Goal: Task Accomplishment & Management: Use online tool/utility

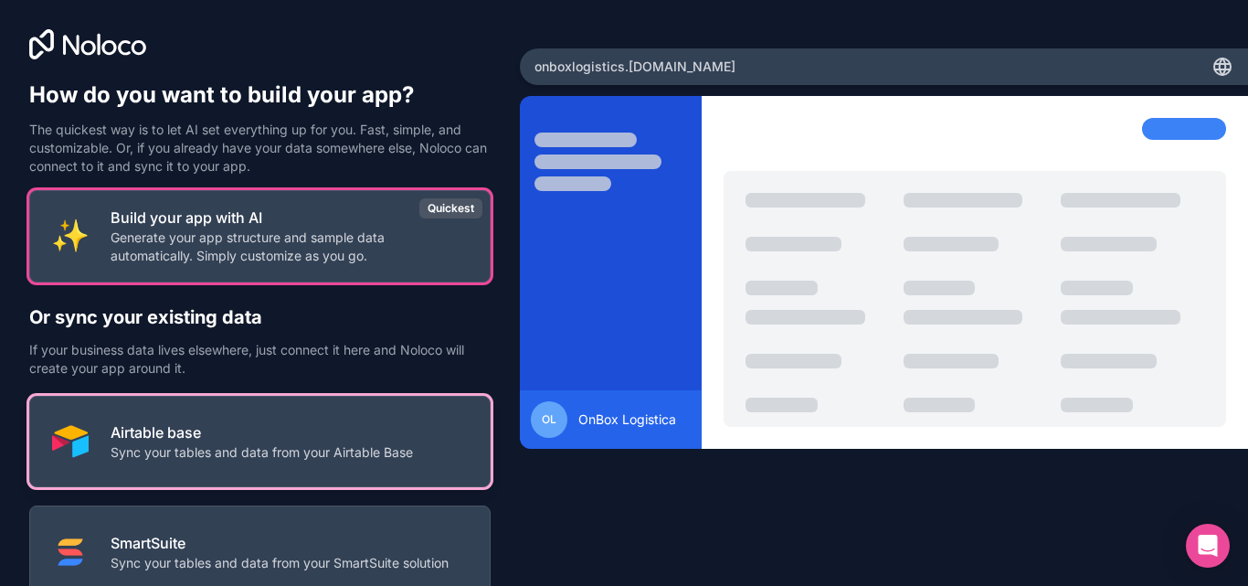
click at [270, 423] on p "Airtable base" at bounding box center [262, 432] width 303 height 22
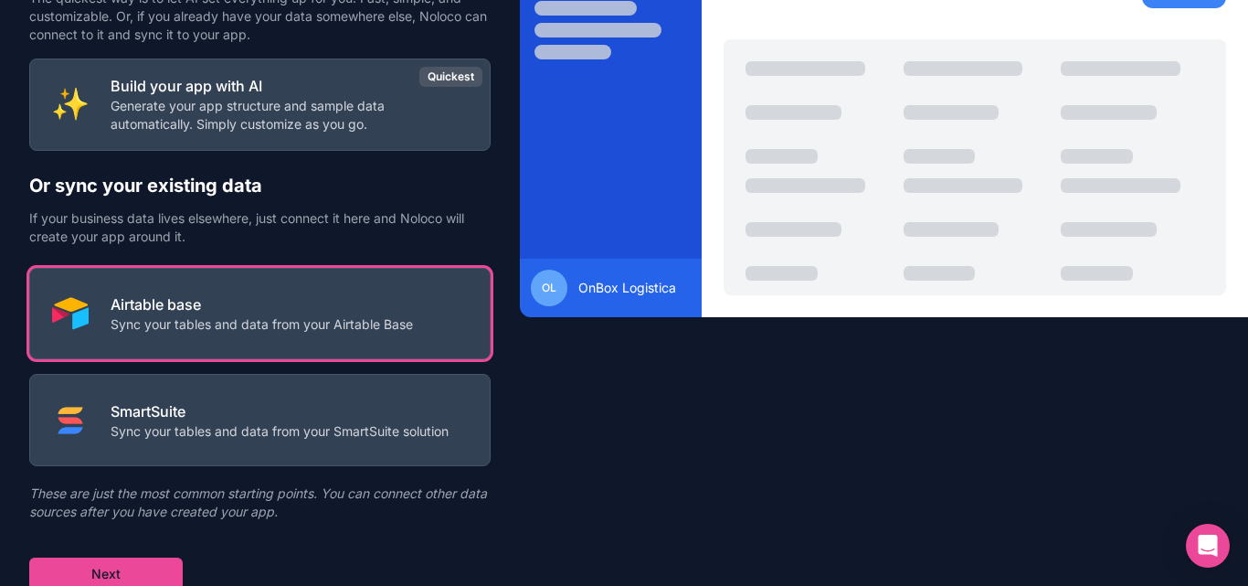
scroll to position [136, 0]
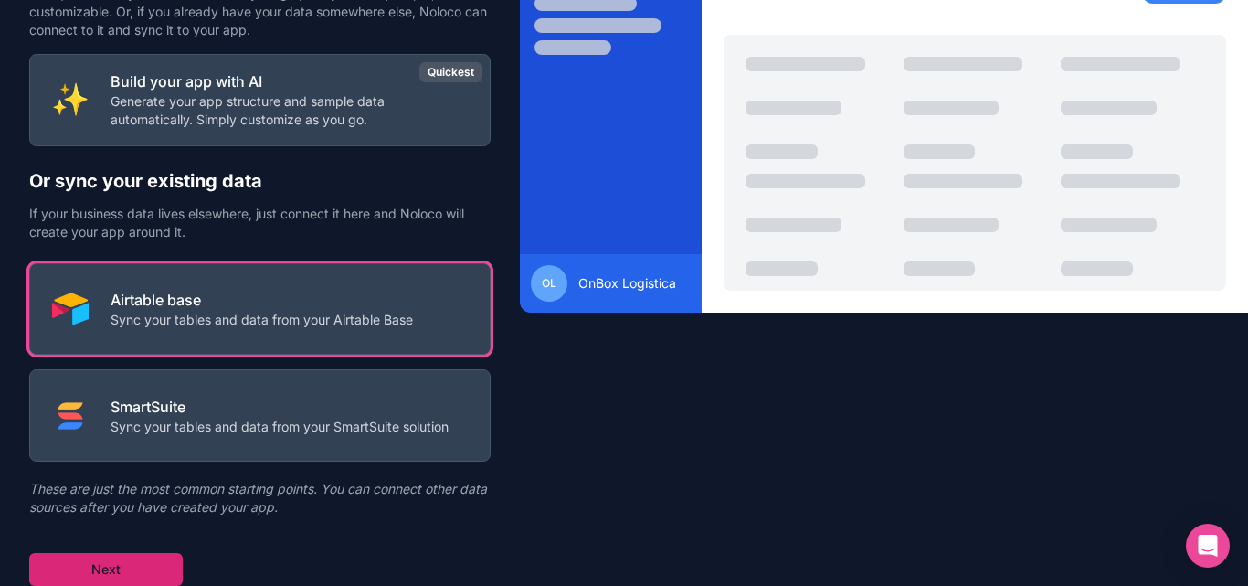
click at [152, 559] on button "Next" at bounding box center [106, 569] width 154 height 33
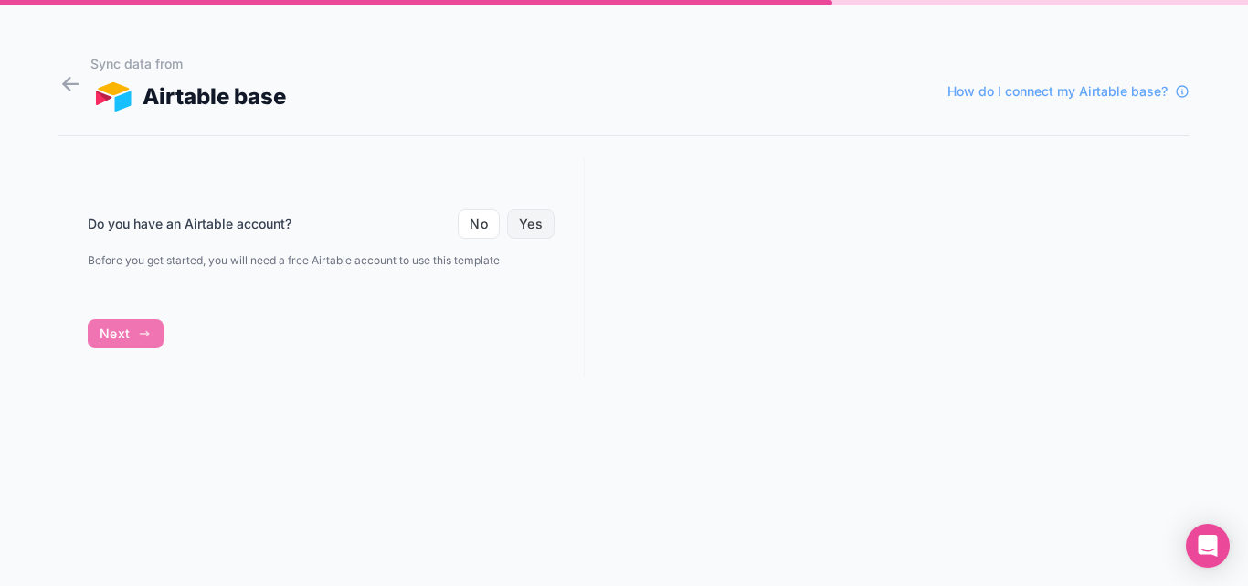
click at [538, 230] on button "Yes" at bounding box center [531, 223] width 48 height 29
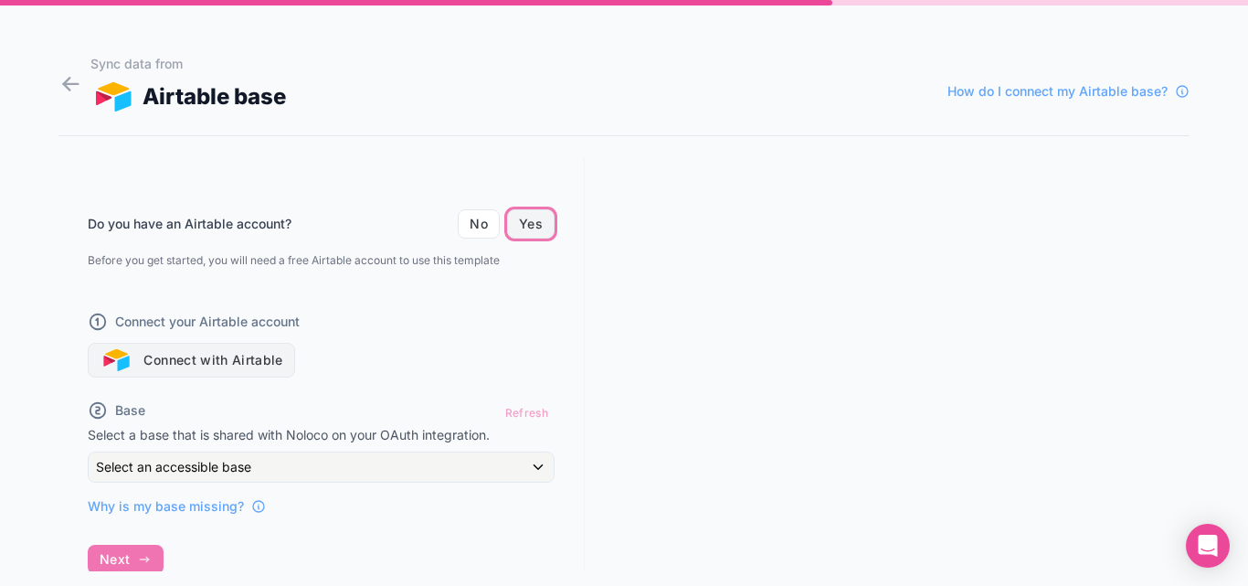
scroll to position [32, 0]
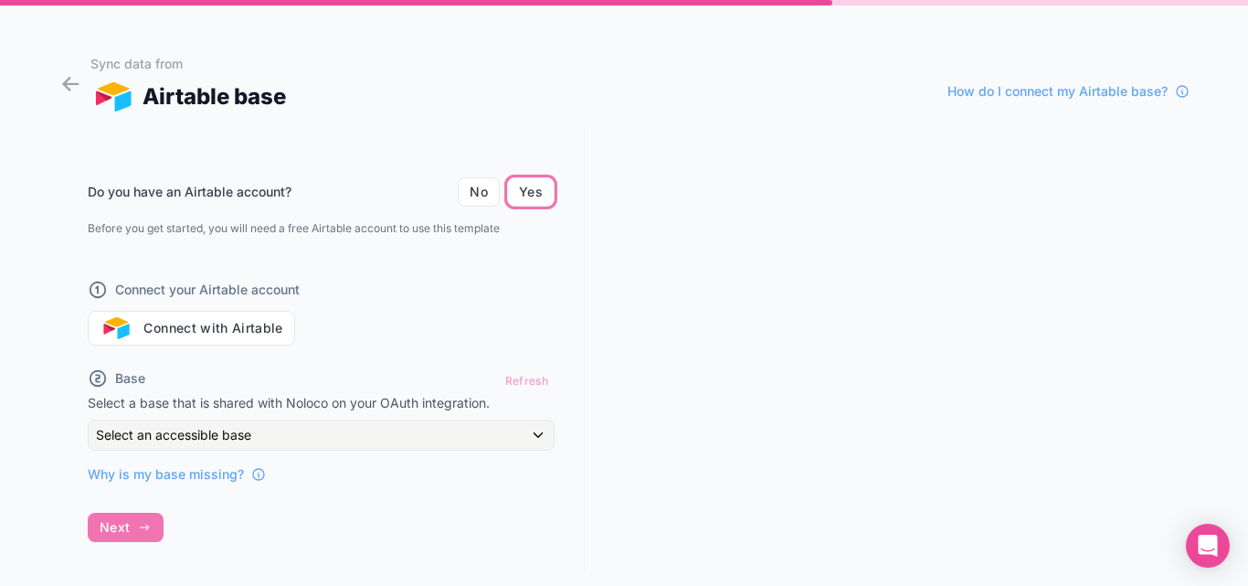
click at [235, 346] on div "Do you have an Airtable account? No Yes Before you get started, you will need a…" at bounding box center [321, 319] width 467 height 328
click at [237, 331] on button "Connect with Airtable" at bounding box center [191, 328] width 207 height 35
click at [171, 324] on button "Connect with Airtable" at bounding box center [191, 328] width 207 height 35
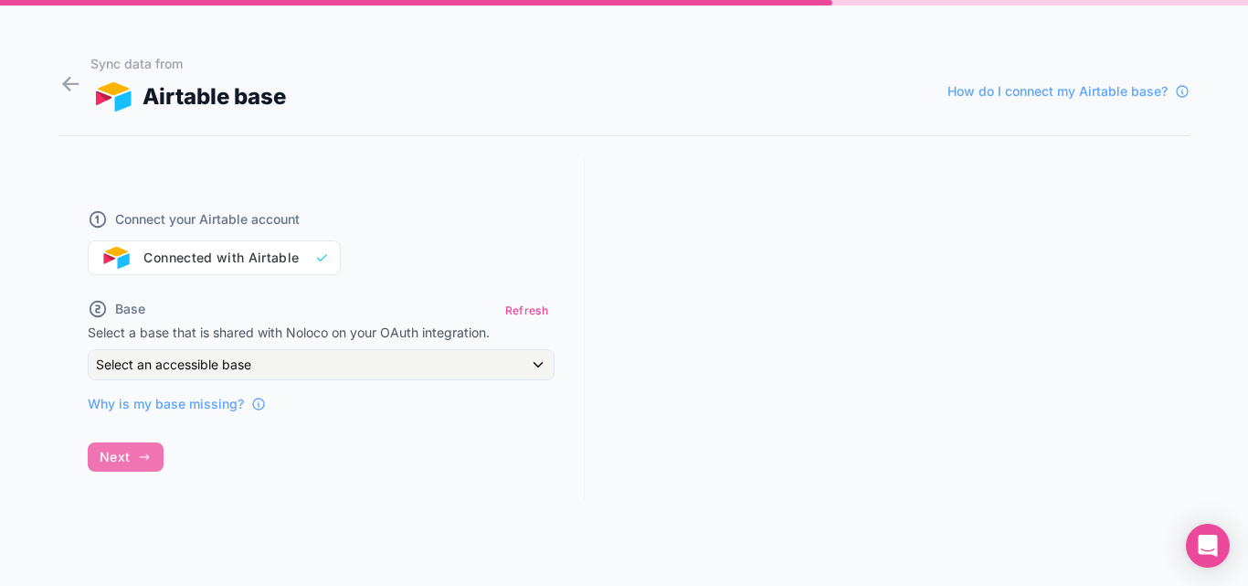
click at [208, 266] on div "Connect your Airtable account Connected with Airtable" at bounding box center [321, 231] width 467 height 88
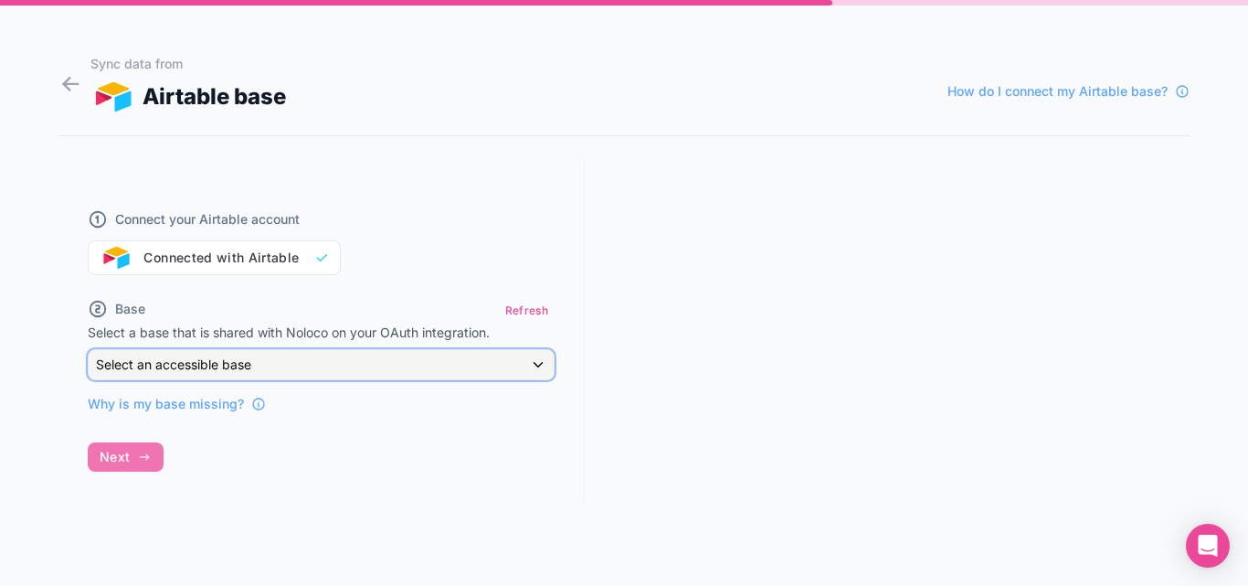
click at [319, 367] on div "Select an accessible base" at bounding box center [321, 364] width 465 height 29
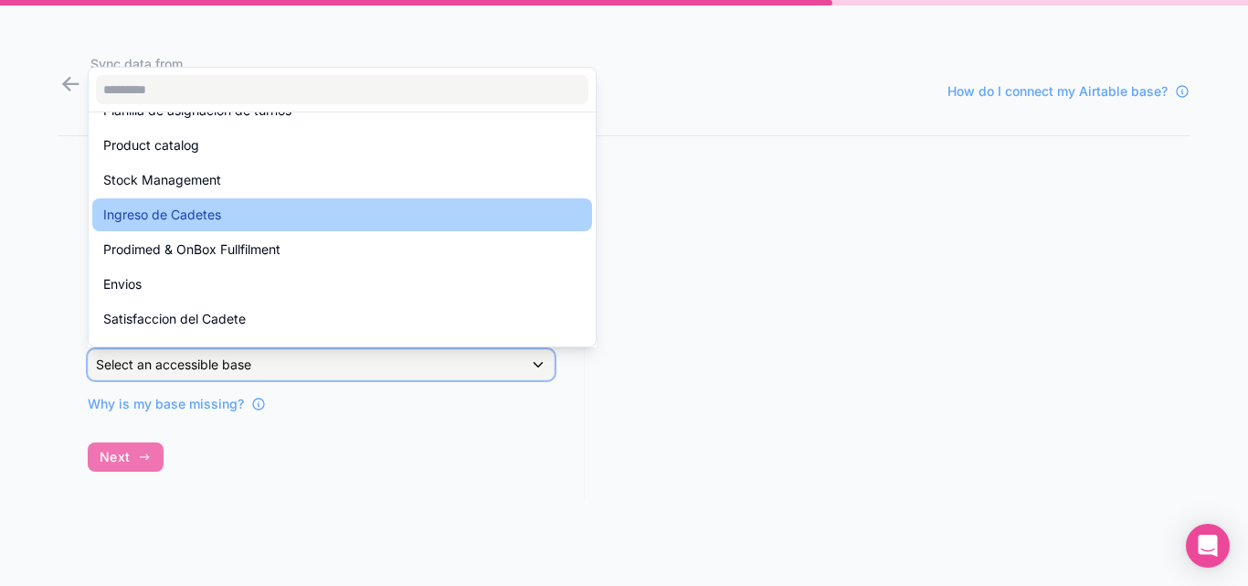
scroll to position [91, 0]
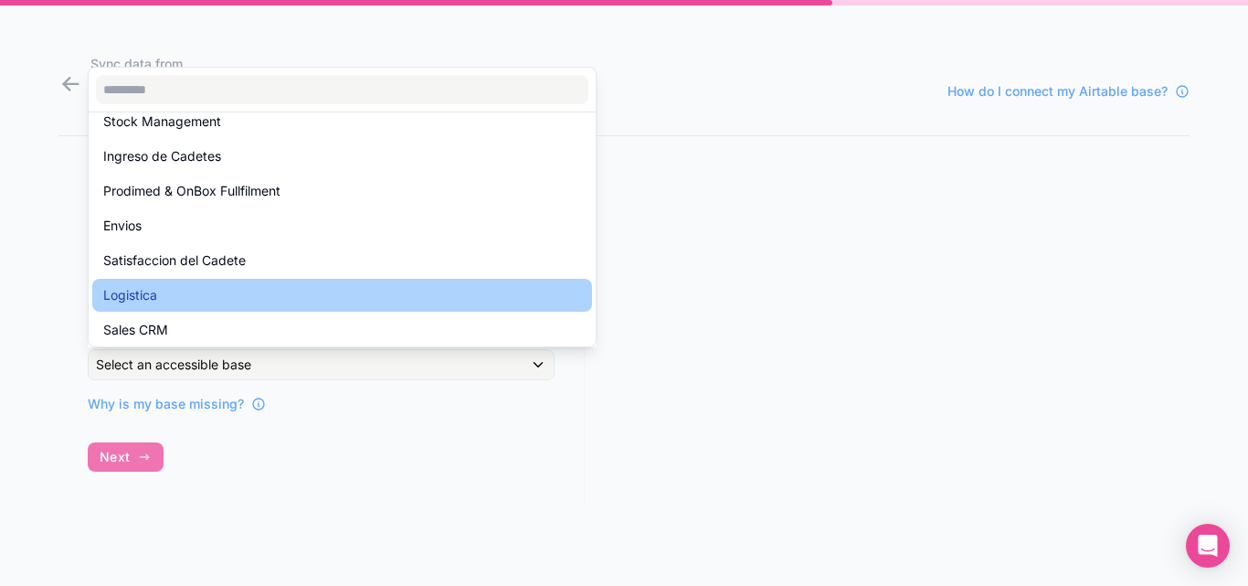
click at [228, 287] on div "Logistica" at bounding box center [342, 295] width 478 height 22
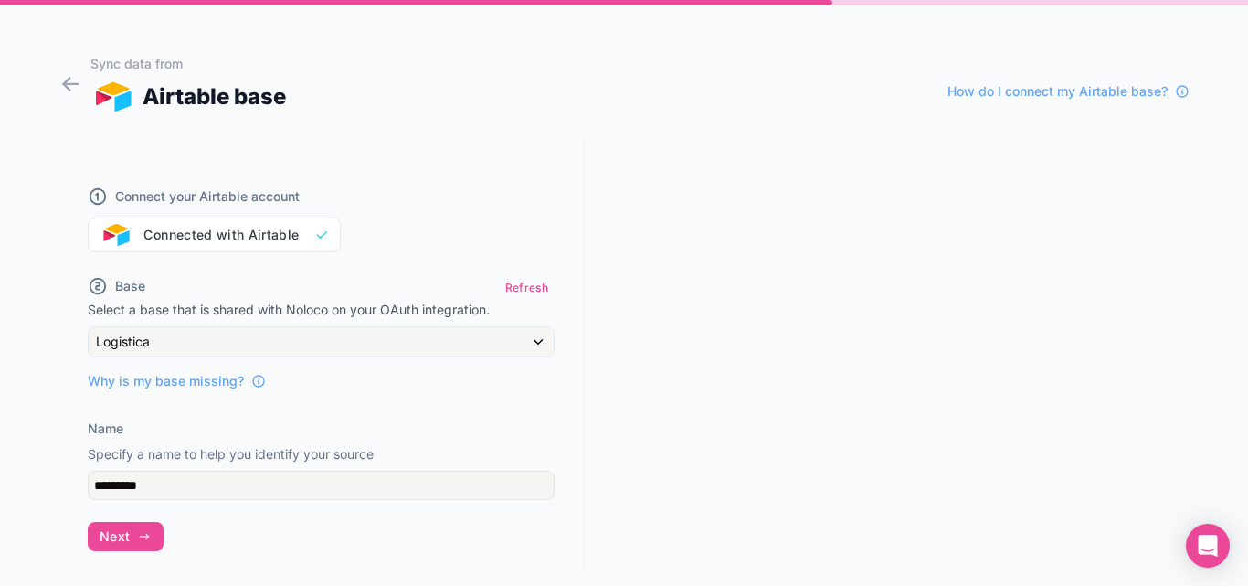
scroll to position [32, 0]
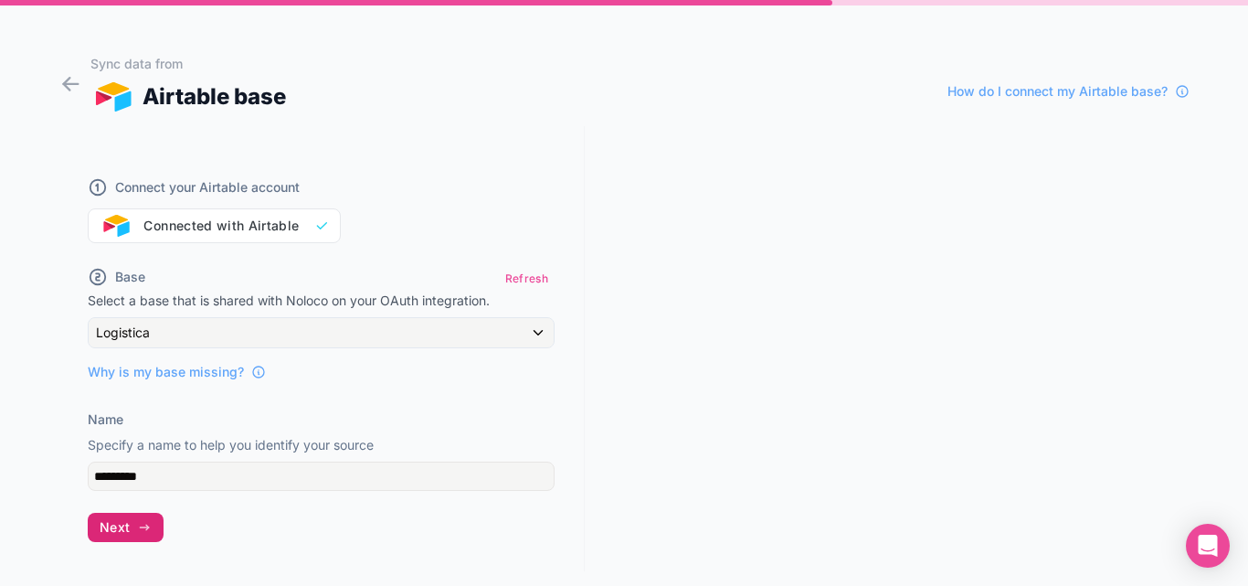
click at [115, 540] on button "Next" at bounding box center [126, 527] width 76 height 29
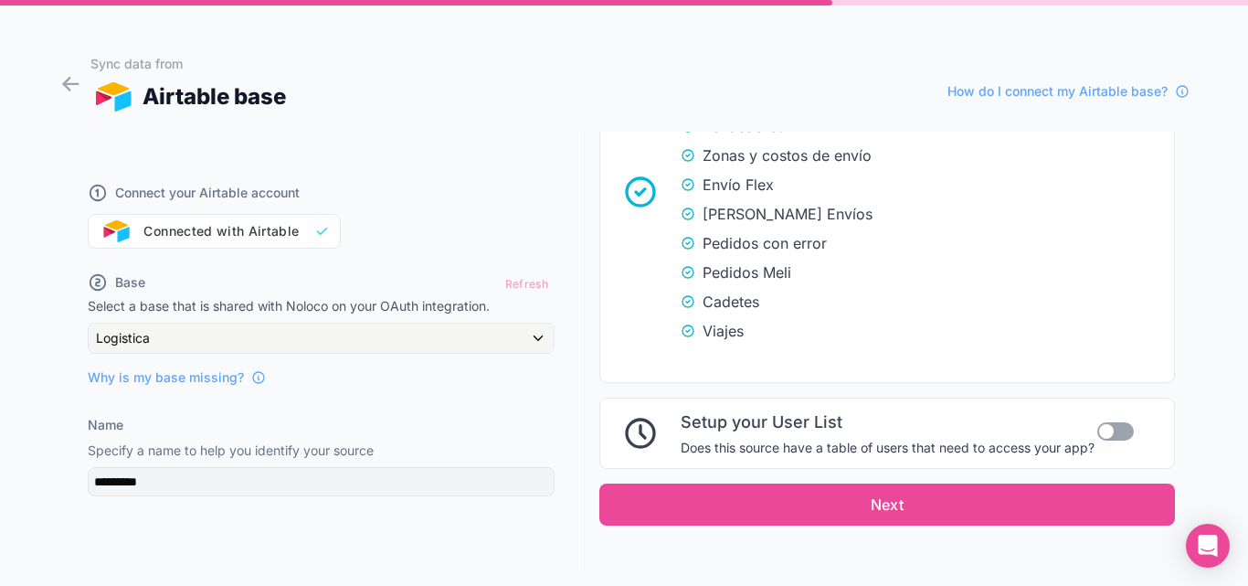
scroll to position [600, 0]
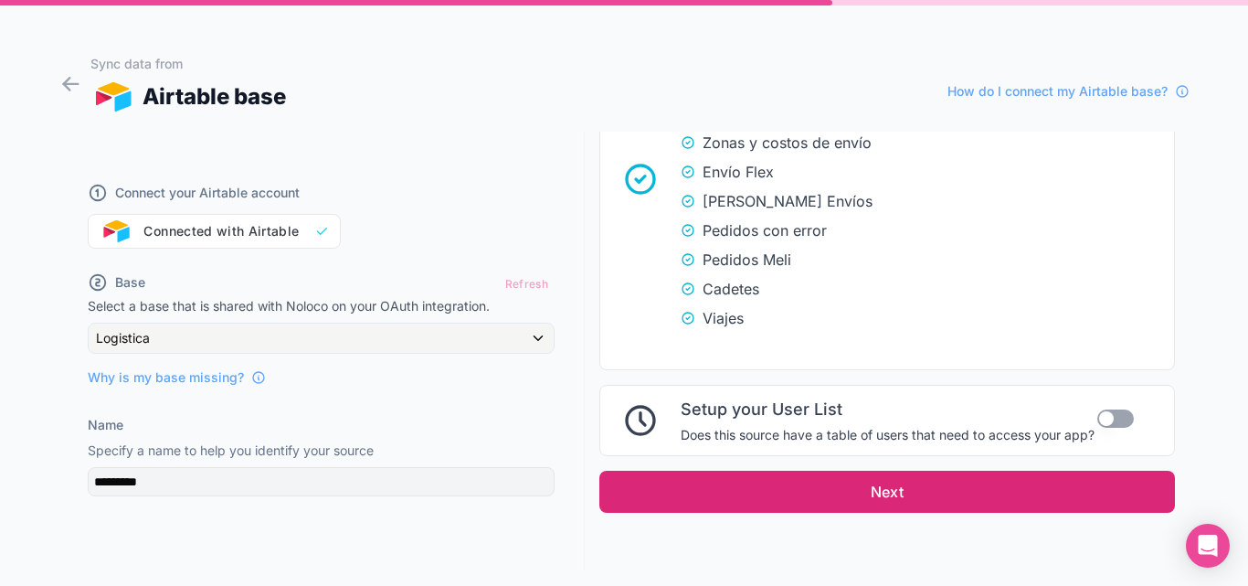
click at [1037, 487] on button "Next" at bounding box center [888, 492] width 576 height 42
